Goal: Task Accomplishment & Management: Use online tool/utility

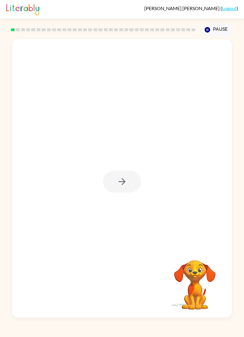
click at [115, 181] on div at bounding box center [122, 182] width 38 height 22
click at [128, 187] on button "button" at bounding box center [122, 182] width 38 height 22
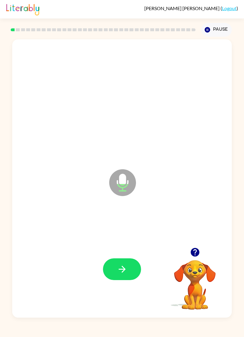
click at [133, 264] on button "button" at bounding box center [122, 269] width 38 height 22
click at [140, 266] on button "button" at bounding box center [122, 269] width 38 height 22
click at [128, 267] on button "button" at bounding box center [122, 269] width 38 height 22
click at [128, 262] on button "button" at bounding box center [122, 269] width 38 height 22
click at [132, 263] on button "button" at bounding box center [122, 269] width 38 height 22
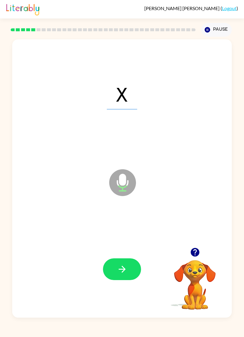
click at [125, 268] on icon "button" at bounding box center [122, 269] width 10 height 10
click at [136, 267] on button "button" at bounding box center [122, 269] width 38 height 22
click at [137, 266] on button "button" at bounding box center [122, 269] width 38 height 22
click at [120, 265] on icon "button" at bounding box center [122, 269] width 10 height 10
click at [120, 268] on icon "button" at bounding box center [122, 269] width 10 height 10
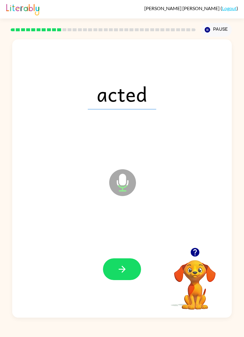
click at [133, 268] on button "button" at bounding box center [122, 269] width 38 height 22
click at [131, 265] on button "button" at bounding box center [122, 269] width 38 height 22
click at [134, 264] on button "button" at bounding box center [122, 269] width 38 height 22
click at [122, 265] on icon "button" at bounding box center [122, 269] width 10 height 10
click at [129, 267] on button "button" at bounding box center [122, 269] width 38 height 22
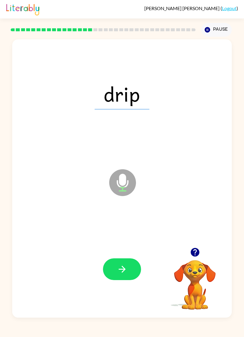
click at [133, 267] on button "button" at bounding box center [122, 269] width 38 height 22
click at [125, 263] on button "button" at bounding box center [122, 269] width 38 height 22
click at [136, 268] on button "button" at bounding box center [122, 269] width 38 height 22
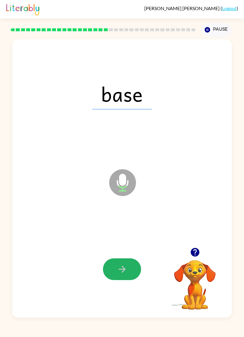
click at [128, 271] on button "button" at bounding box center [122, 269] width 38 height 22
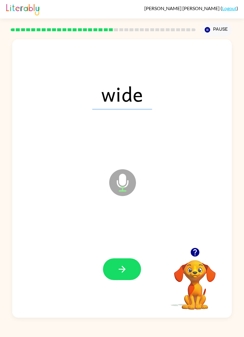
click at [130, 270] on button "button" at bounding box center [122, 269] width 38 height 22
click at [136, 275] on button "button" at bounding box center [122, 269] width 38 height 22
click at [130, 264] on button "button" at bounding box center [122, 269] width 38 height 22
click at [140, 266] on button "button" at bounding box center [122, 269] width 38 height 22
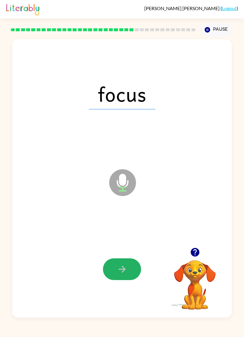
click at [134, 269] on button "button" at bounding box center [122, 269] width 38 height 22
click at [130, 264] on button "button" at bounding box center [122, 269] width 38 height 22
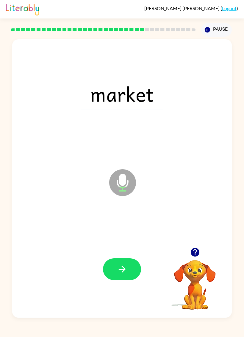
click at [136, 265] on button "button" at bounding box center [122, 269] width 38 height 22
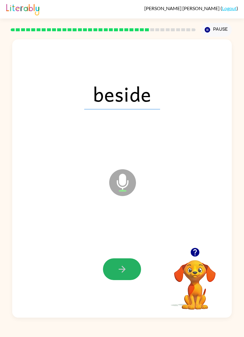
click at [135, 268] on button "button" at bounding box center [122, 269] width 38 height 22
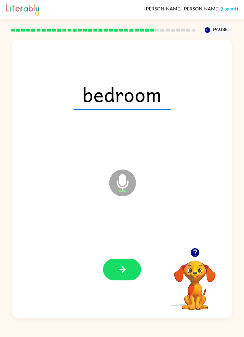
click at [138, 270] on button "button" at bounding box center [122, 269] width 38 height 22
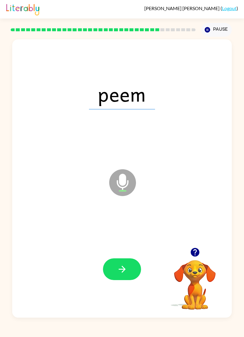
click at [134, 267] on button "button" at bounding box center [122, 269] width 38 height 22
click at [133, 264] on button "button" at bounding box center [122, 269] width 38 height 22
click at [130, 265] on button "button" at bounding box center [122, 269] width 38 height 22
click at [125, 270] on icon "button" at bounding box center [122, 269] width 7 height 7
click at [129, 265] on button "button" at bounding box center [122, 269] width 38 height 22
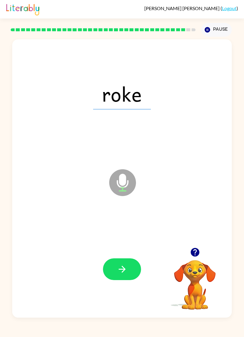
click at [137, 266] on button "button" at bounding box center [122, 269] width 38 height 22
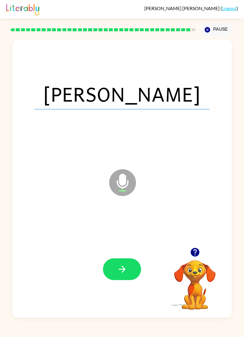
click at [137, 263] on button "button" at bounding box center [122, 269] width 38 height 22
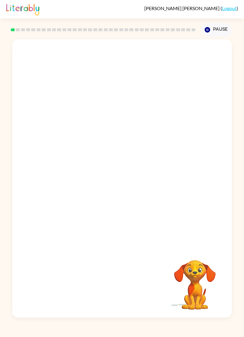
click at [172, 305] on video "Your browser must support playing .mp4 files to use Literably. Please try using…" at bounding box center [195, 281] width 60 height 60
click at [119, 190] on button "button" at bounding box center [122, 182] width 38 height 22
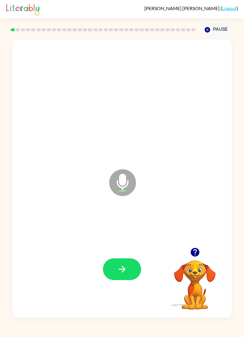
click at [127, 264] on icon "button" at bounding box center [122, 269] width 10 height 10
click at [136, 271] on button "button" at bounding box center [122, 269] width 38 height 22
click at [125, 271] on icon "button" at bounding box center [122, 269] width 10 height 10
click at [133, 262] on button "button" at bounding box center [122, 269] width 38 height 22
click at [131, 279] on button "button" at bounding box center [122, 269] width 38 height 22
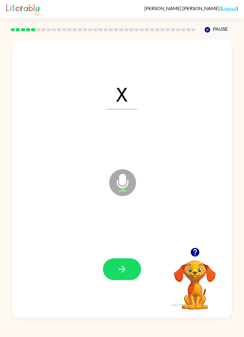
click at [127, 266] on icon "button" at bounding box center [122, 269] width 10 height 10
click at [131, 260] on button "button" at bounding box center [122, 269] width 38 height 22
click at [127, 269] on icon "button" at bounding box center [122, 269] width 10 height 10
click at [124, 268] on icon "button" at bounding box center [122, 269] width 7 height 7
click at [130, 261] on button "button" at bounding box center [122, 269] width 38 height 22
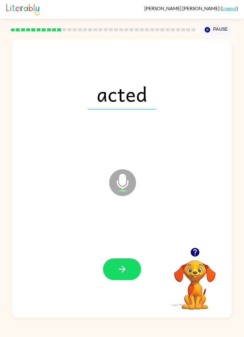
click at [123, 269] on icon "button" at bounding box center [122, 269] width 10 height 10
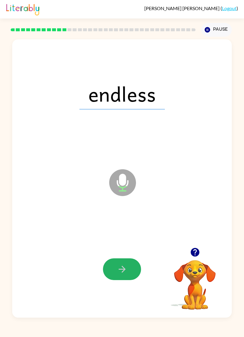
click at [131, 267] on button "button" at bounding box center [122, 269] width 38 height 22
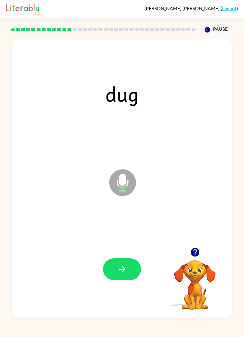
click at [136, 261] on button "button" at bounding box center [122, 269] width 38 height 22
click at [130, 274] on button "button" at bounding box center [122, 269] width 38 height 22
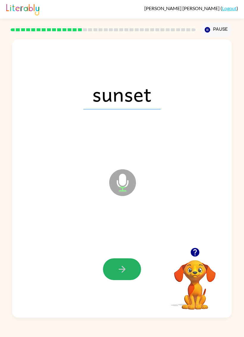
click at [118, 271] on icon "button" at bounding box center [122, 269] width 10 height 10
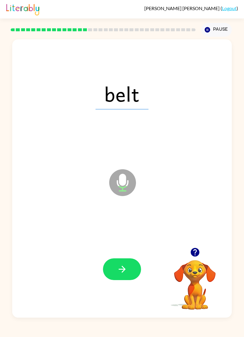
click at [116, 272] on button "button" at bounding box center [122, 269] width 38 height 22
click at [114, 268] on button "button" at bounding box center [122, 269] width 38 height 22
click at [124, 269] on icon "button" at bounding box center [122, 269] width 10 height 10
click at [138, 274] on button "button" at bounding box center [122, 269] width 38 height 22
click at [129, 264] on button "button" at bounding box center [122, 269] width 38 height 22
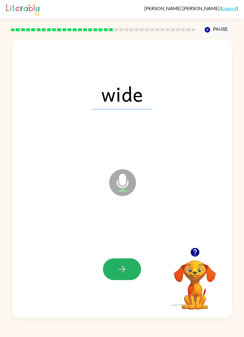
click at [128, 266] on button "button" at bounding box center [122, 269] width 38 height 22
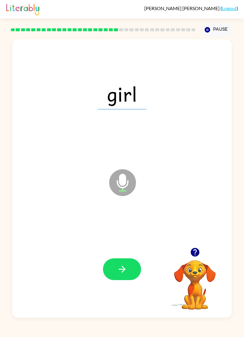
click at [137, 271] on button "button" at bounding box center [122, 269] width 38 height 22
click at [118, 277] on button "button" at bounding box center [122, 269] width 38 height 22
click at [139, 275] on button "button" at bounding box center [122, 269] width 38 height 22
click at [135, 273] on button "button" at bounding box center [122, 269] width 38 height 22
click at [113, 270] on button "button" at bounding box center [122, 269] width 38 height 22
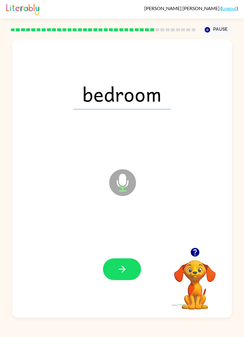
click at [123, 268] on icon "button" at bounding box center [122, 269] width 7 height 7
click at [116, 273] on button "button" at bounding box center [122, 269] width 38 height 22
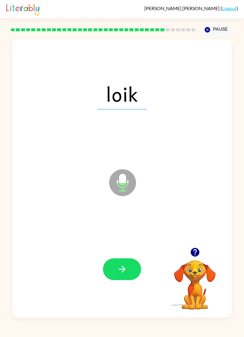
click at [123, 271] on icon "button" at bounding box center [122, 269] width 10 height 10
click at [111, 280] on button "button" at bounding box center [122, 269] width 38 height 22
click at [126, 279] on button "button" at bounding box center [122, 269] width 38 height 22
click at [134, 262] on button "button" at bounding box center [122, 269] width 38 height 22
click at [126, 266] on icon "button" at bounding box center [122, 269] width 10 height 10
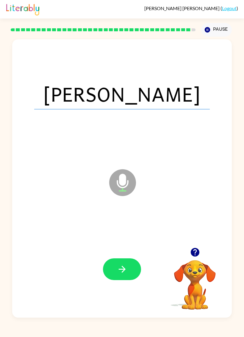
click at [130, 280] on button "button" at bounding box center [122, 269] width 38 height 22
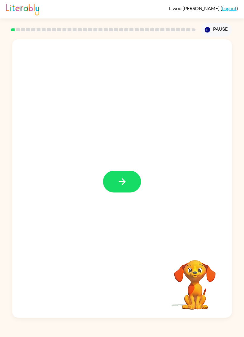
click at [134, 191] on button "button" at bounding box center [122, 182] width 38 height 22
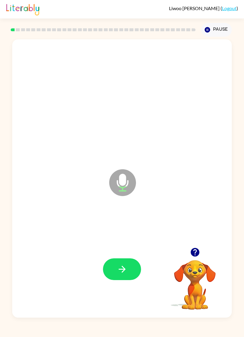
click at [134, 271] on button "button" at bounding box center [122, 269] width 38 height 22
click at [117, 279] on button "button" at bounding box center [122, 269] width 38 height 22
click at [117, 261] on button "button" at bounding box center [122, 269] width 38 height 22
click at [123, 274] on icon "button" at bounding box center [122, 269] width 10 height 10
click at [130, 269] on button "button" at bounding box center [122, 269] width 38 height 22
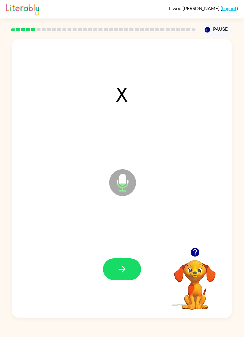
click at [122, 276] on button "button" at bounding box center [122, 269] width 38 height 22
click at [119, 270] on icon "button" at bounding box center [122, 269] width 10 height 10
click at [127, 267] on icon "button" at bounding box center [122, 269] width 10 height 10
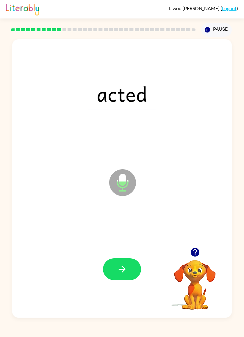
click at [118, 275] on button "button" at bounding box center [122, 269] width 38 height 22
click at [141, 270] on button "button" at bounding box center [122, 269] width 38 height 22
click at [121, 274] on icon "button" at bounding box center [122, 269] width 10 height 10
click at [134, 274] on button "button" at bounding box center [122, 269] width 38 height 22
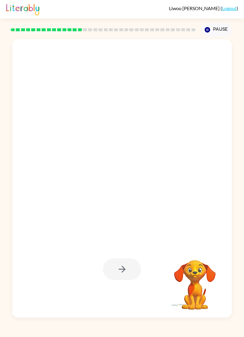
click at [189, 288] on video "Your browser must support playing .mp4 files to use Literably. Please try using…" at bounding box center [195, 281] width 60 height 60
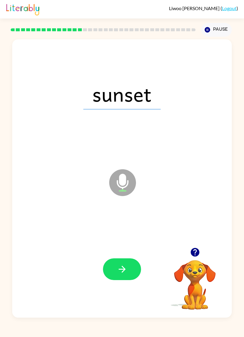
click at [135, 266] on button "button" at bounding box center [122, 269] width 38 height 22
click at [118, 269] on icon "button" at bounding box center [122, 269] width 10 height 10
click at [128, 277] on button "button" at bounding box center [122, 269] width 38 height 22
click at [118, 263] on button "button" at bounding box center [122, 269] width 38 height 22
click at [117, 253] on div at bounding box center [122, 269] width 208 height 85
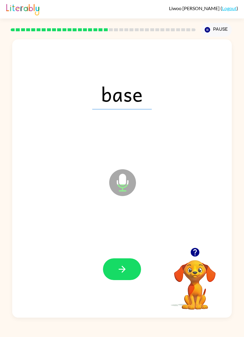
click at [124, 259] on button "button" at bounding box center [122, 269] width 38 height 22
click at [132, 265] on button "button" at bounding box center [122, 269] width 38 height 22
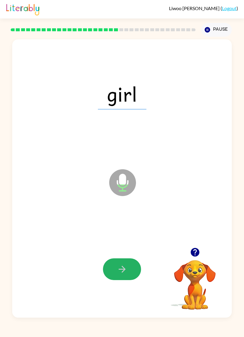
click at [122, 266] on icon "button" at bounding box center [122, 269] width 10 height 10
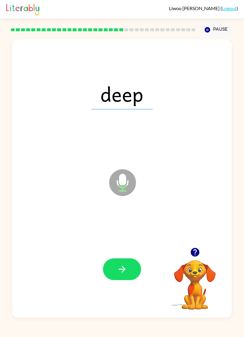
click at [127, 268] on icon "button" at bounding box center [122, 269] width 10 height 10
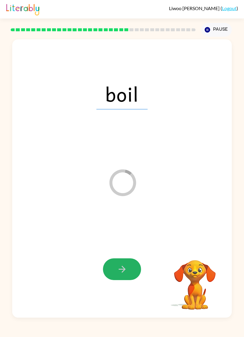
click at [134, 268] on button "button" at bounding box center [122, 269] width 38 height 22
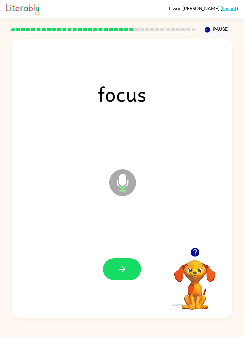
click at [122, 269] on icon "button" at bounding box center [122, 269] width 7 height 7
click at [136, 267] on button "button" at bounding box center [122, 269] width 38 height 22
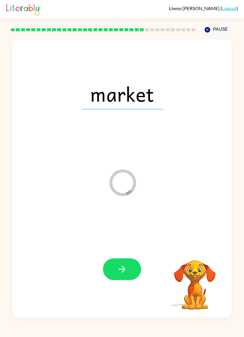
click at [128, 267] on button "button" at bounding box center [122, 269] width 38 height 22
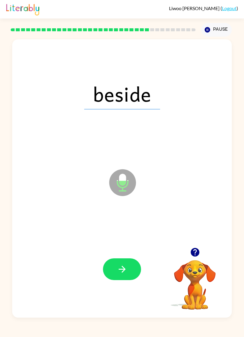
click at [131, 269] on button "button" at bounding box center [122, 269] width 38 height 22
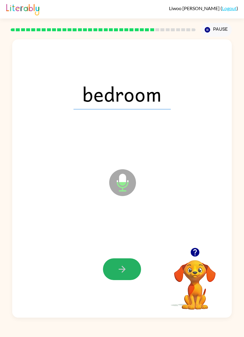
click at [122, 267] on icon "button" at bounding box center [122, 269] width 10 height 10
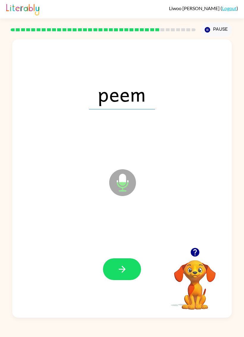
click at [131, 271] on button "button" at bounding box center [122, 269] width 38 height 22
click at [127, 269] on icon "button" at bounding box center [122, 269] width 10 height 10
click at [122, 271] on icon "button" at bounding box center [122, 269] width 10 height 10
click at [123, 274] on icon "button" at bounding box center [122, 269] width 10 height 10
click at [131, 271] on button "button" at bounding box center [122, 269] width 38 height 22
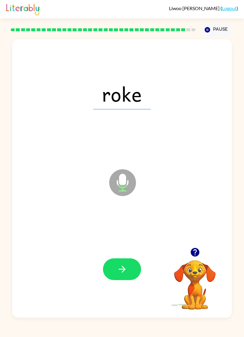
click at [130, 268] on button "button" at bounding box center [122, 269] width 38 height 22
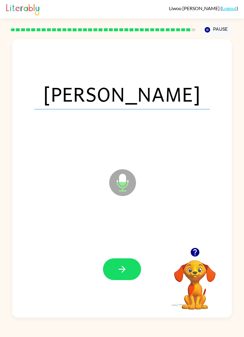
click at [126, 275] on button "button" at bounding box center [122, 269] width 38 height 22
